Goal: Share content: Share content

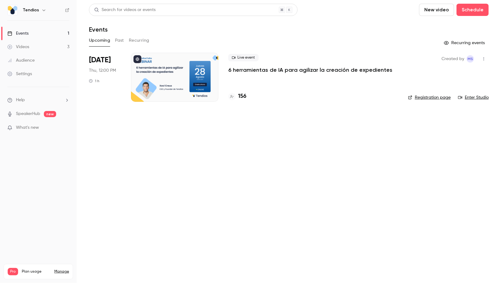
click at [240, 95] on h4 "156" at bounding box center [242, 96] width 8 height 8
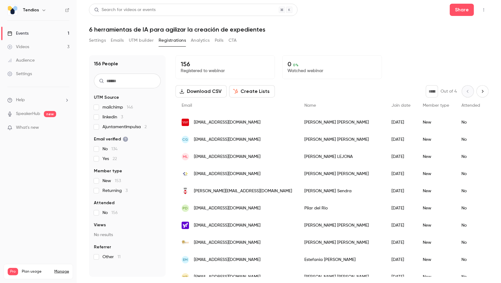
click at [23, 28] on link "Events 1" at bounding box center [38, 33] width 77 height 13
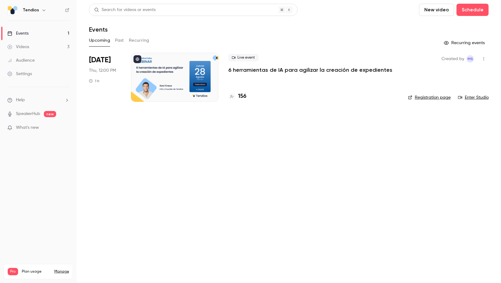
click at [473, 98] on link "Enter Studio" at bounding box center [473, 97] width 31 height 6
click at [243, 97] on h4 "157" at bounding box center [242, 96] width 8 height 8
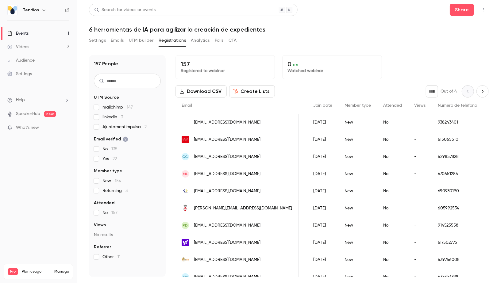
scroll to position [0, 177]
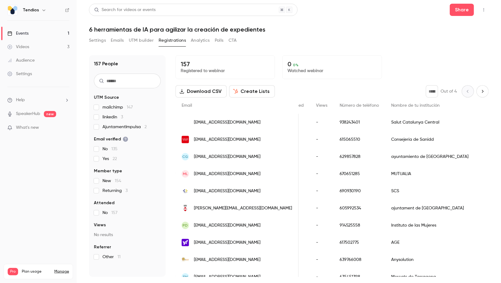
click at [37, 25] on ul "Events 1 Videos 3 Audience Settings" at bounding box center [38, 54] width 77 height 66
click at [38, 35] on link "Events 1" at bounding box center [38, 33] width 77 height 13
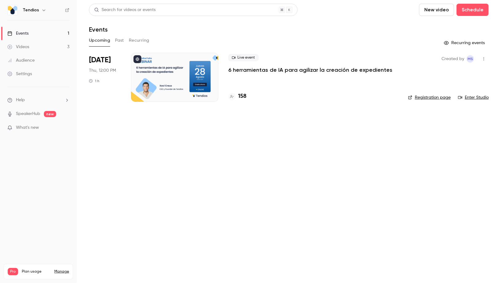
click at [248, 95] on div "158" at bounding box center [313, 96] width 170 height 8
click at [247, 95] on div "158" at bounding box center [313, 96] width 170 height 8
click at [243, 98] on h4 "158" at bounding box center [242, 96] width 8 height 8
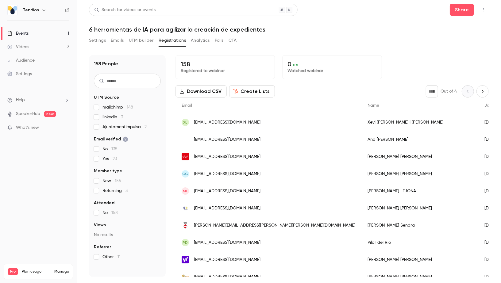
click at [56, 33] on link "Events 1" at bounding box center [38, 33] width 77 height 13
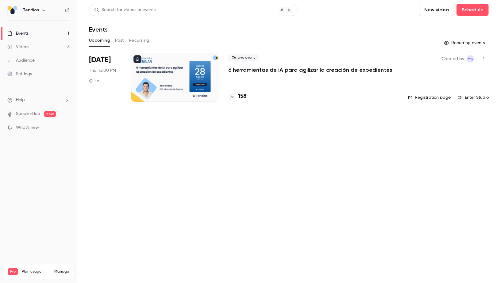
click at [480, 98] on link "Enter Studio" at bounding box center [473, 97] width 31 height 6
click at [486, 58] on button "button" at bounding box center [484, 59] width 10 height 10
click at [448, 76] on div "Share" at bounding box center [460, 74] width 47 height 6
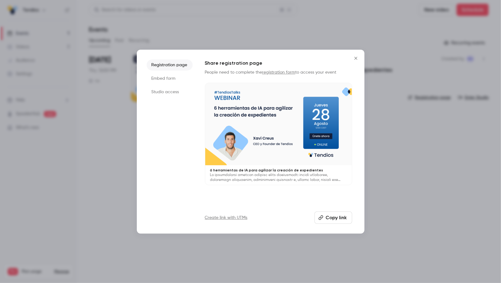
click at [334, 221] on button "Copy link" at bounding box center [333, 218] width 38 height 12
click at [358, 60] on button "Close" at bounding box center [356, 58] width 12 height 12
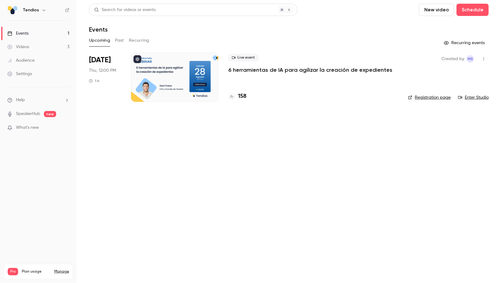
click at [238, 96] on h4 "158" at bounding box center [242, 96] width 8 height 8
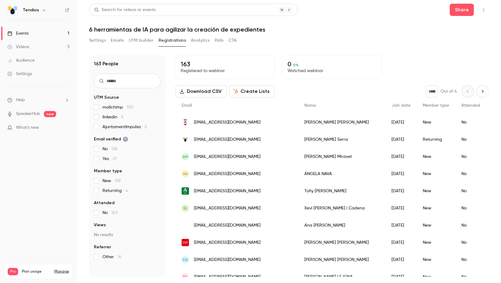
click at [115, 83] on input "text" at bounding box center [127, 81] width 67 height 15
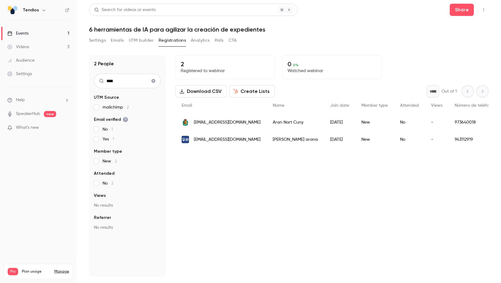
type input "****"
click at [36, 35] on link "Events 1" at bounding box center [38, 33] width 77 height 13
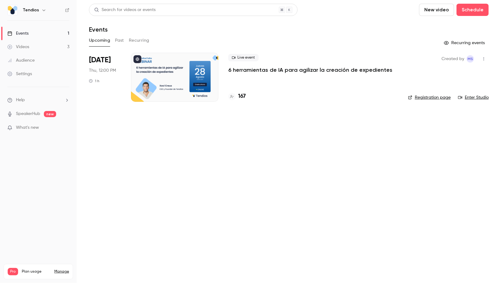
click at [486, 59] on button "button" at bounding box center [484, 59] width 10 height 10
click at [452, 74] on div "Share" at bounding box center [460, 74] width 47 height 6
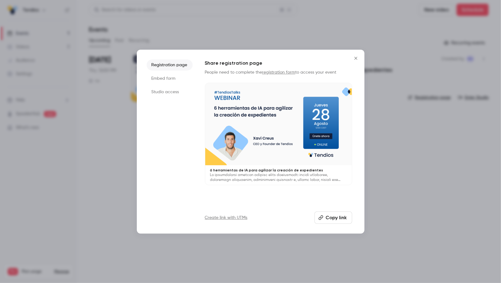
click at [338, 218] on button "Copy link" at bounding box center [333, 218] width 38 height 12
click at [354, 58] on icon "Close" at bounding box center [355, 58] width 7 height 5
